Goal: Find specific page/section: Find specific page/section

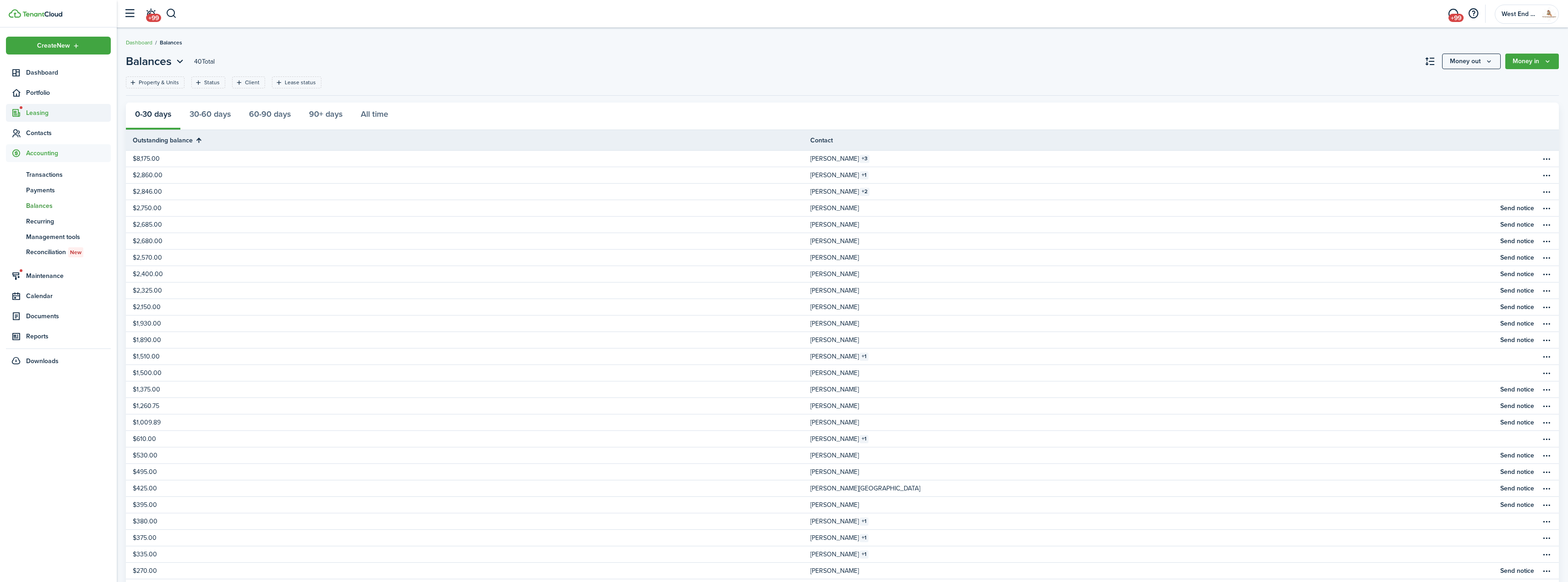
click at [42, 116] on span "Leasing" at bounding box center [68, 113] width 85 height 10
click at [46, 167] on span "Listings" at bounding box center [68, 166] width 85 height 10
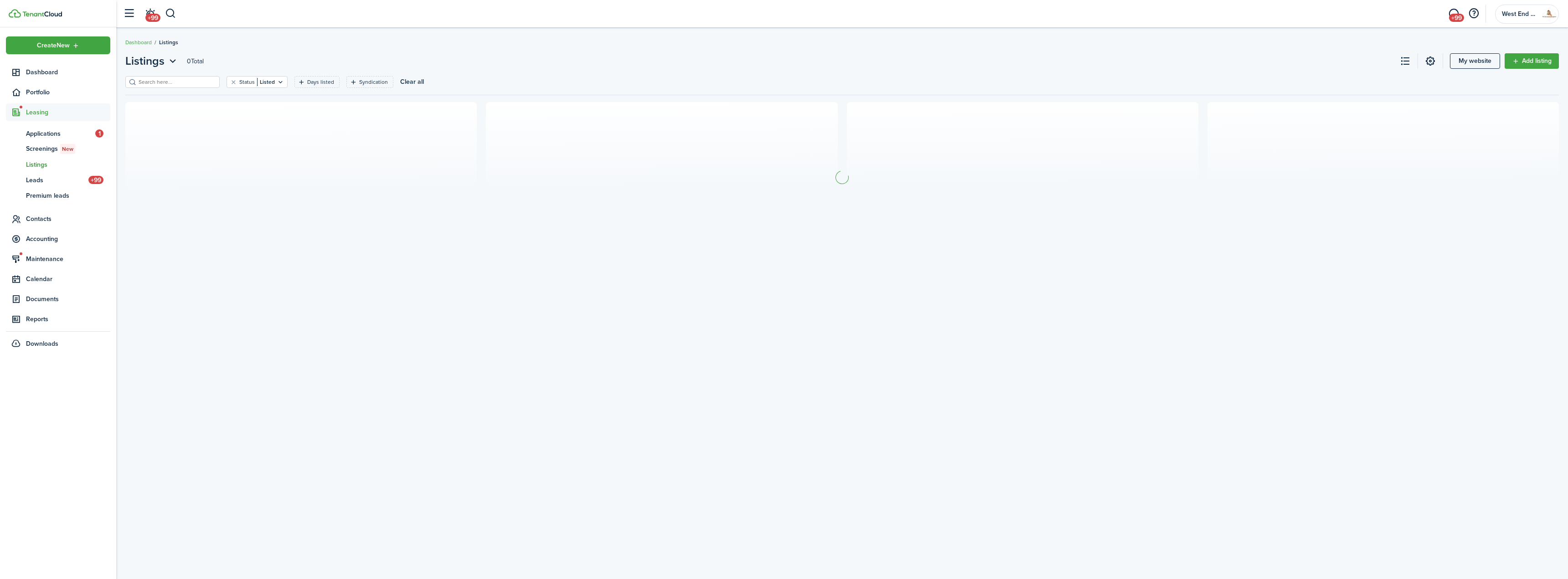
click at [164, 83] on input "search" at bounding box center [177, 82] width 80 height 9
type input "6932"
click at [156, 83] on input "6932" at bounding box center [177, 82] width 80 height 9
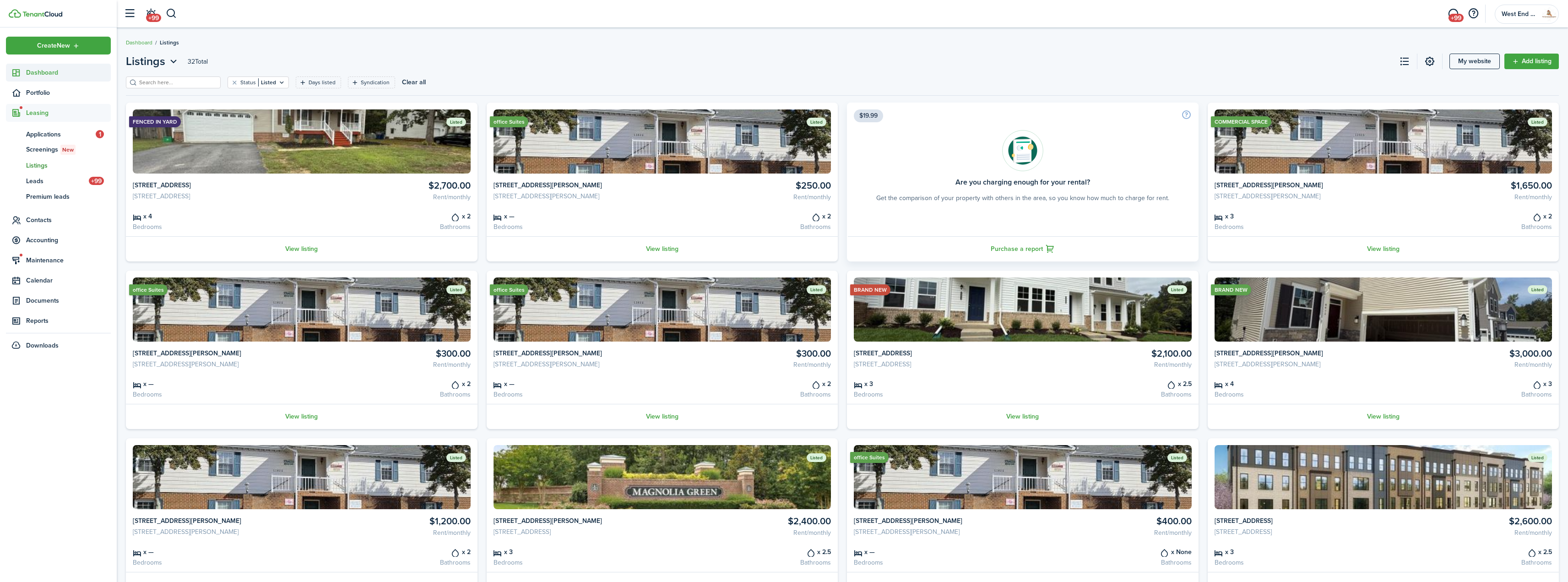
click at [64, 78] on link "Dashboard" at bounding box center [58, 72] width 105 height 18
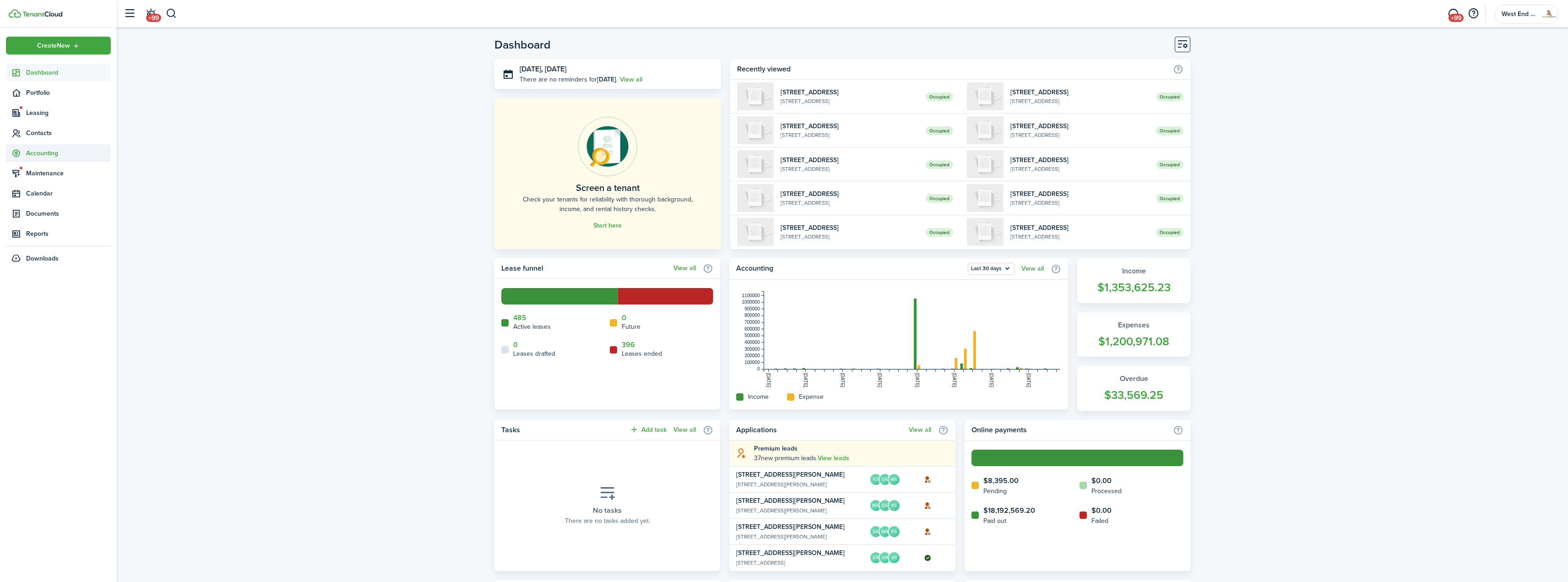
click at [64, 154] on span "Accounting" at bounding box center [68, 153] width 85 height 10
click at [38, 205] on span "Balances" at bounding box center [68, 206] width 85 height 10
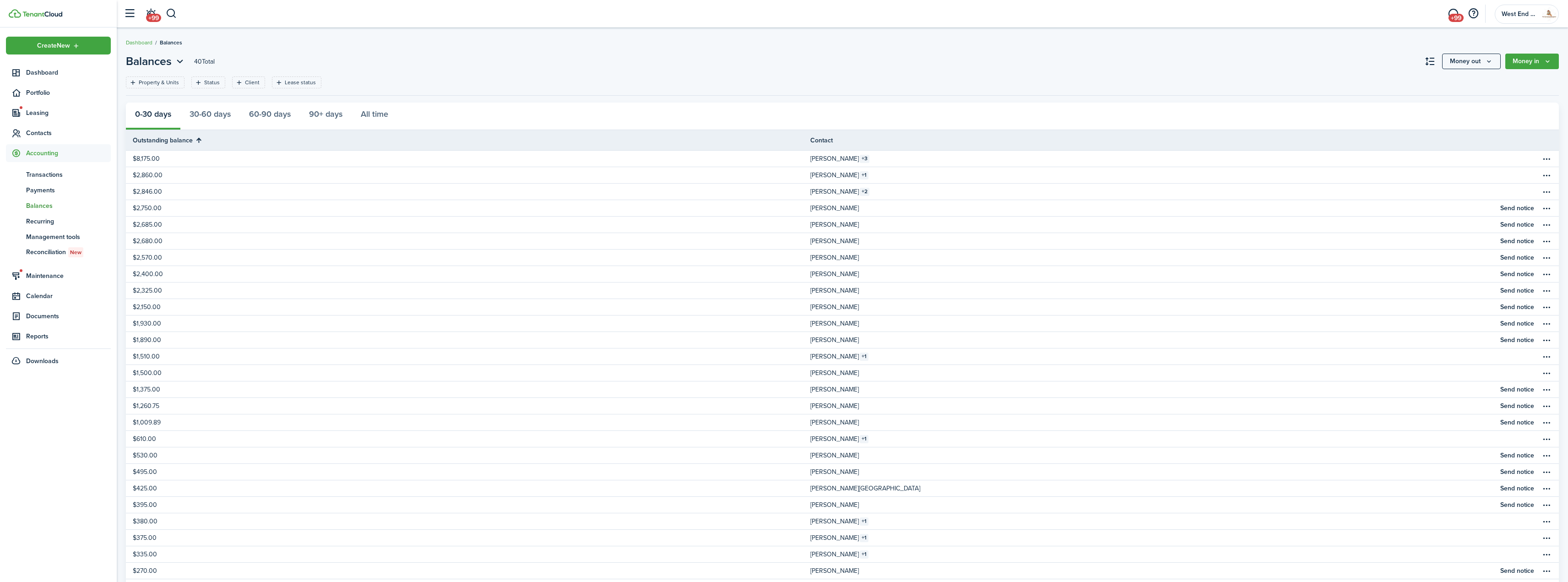
drag, startPoint x: 48, startPoint y: 73, endPoint x: 62, endPoint y: 63, distance: 17.2
click at [48, 73] on span "Dashboard" at bounding box center [68, 73] width 85 height 10
